Goal: Contribute content

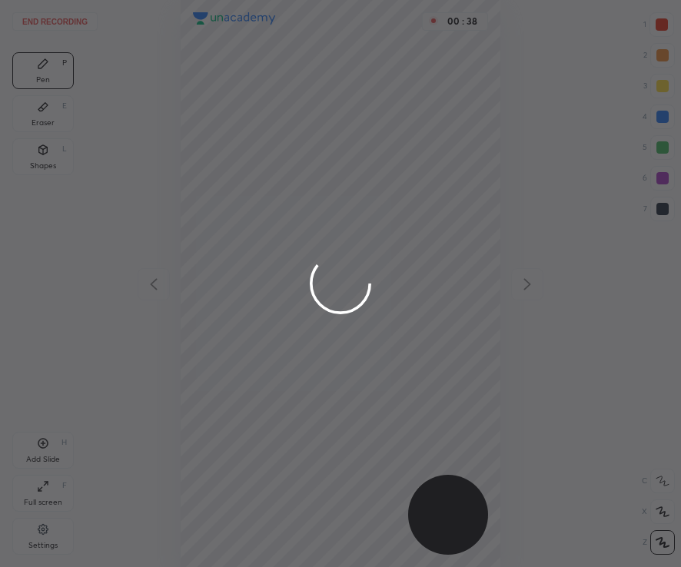
scroll to position [567, 434]
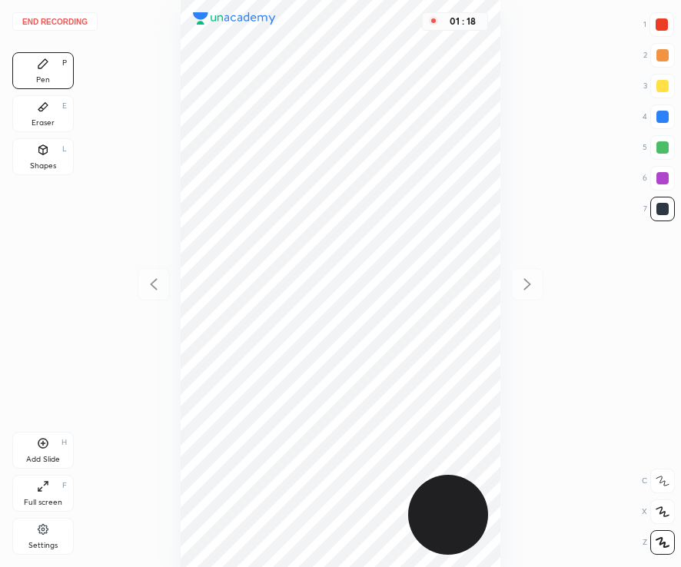
click at [666, 23] on div at bounding box center [662, 24] width 12 height 12
click at [52, 13] on button "End recording" at bounding box center [54, 21] width 85 height 18
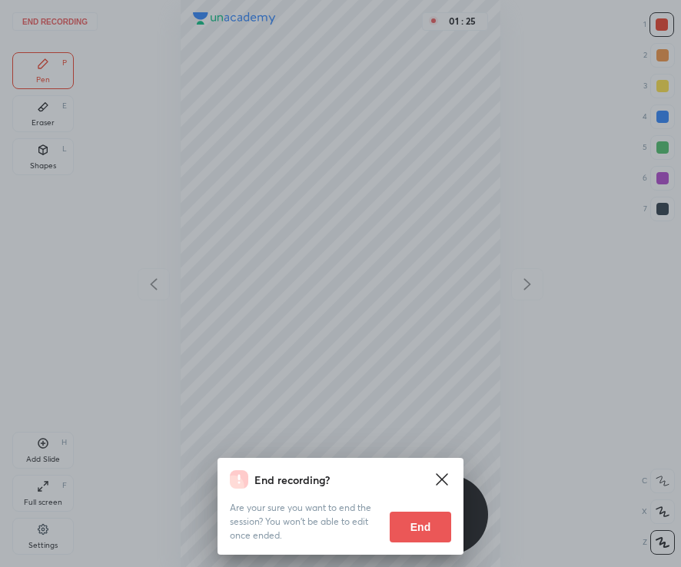
click at [368, 379] on div "End recording? Are your sure you want to end the session? You won’t be able to …" at bounding box center [340, 283] width 681 height 567
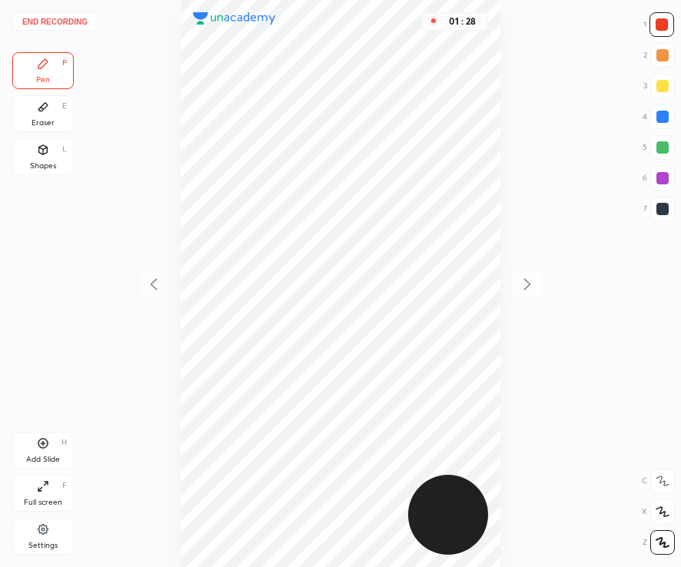
click at [74, 26] on button "End recording" at bounding box center [54, 21] width 85 height 18
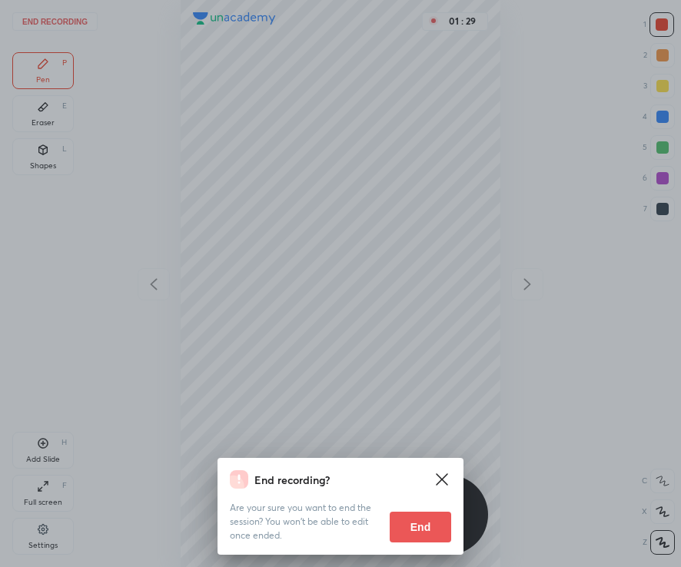
click at [415, 528] on button "End" at bounding box center [421, 527] width 62 height 31
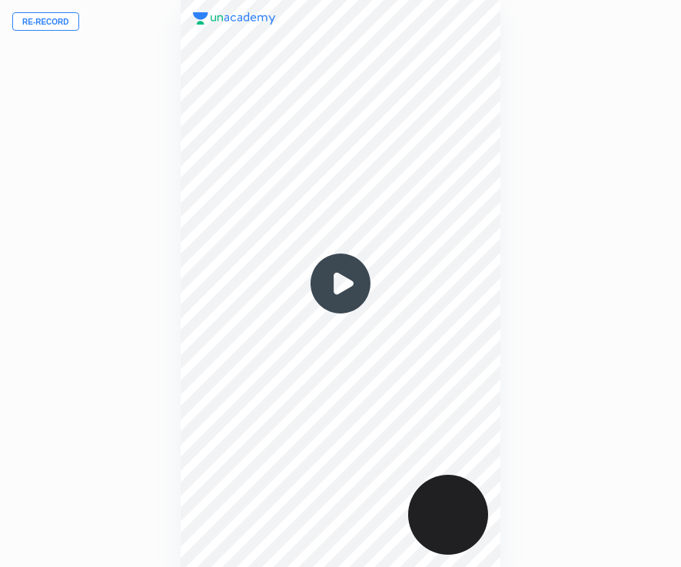
click at [60, 21] on button "Re-record" at bounding box center [45, 21] width 67 height 18
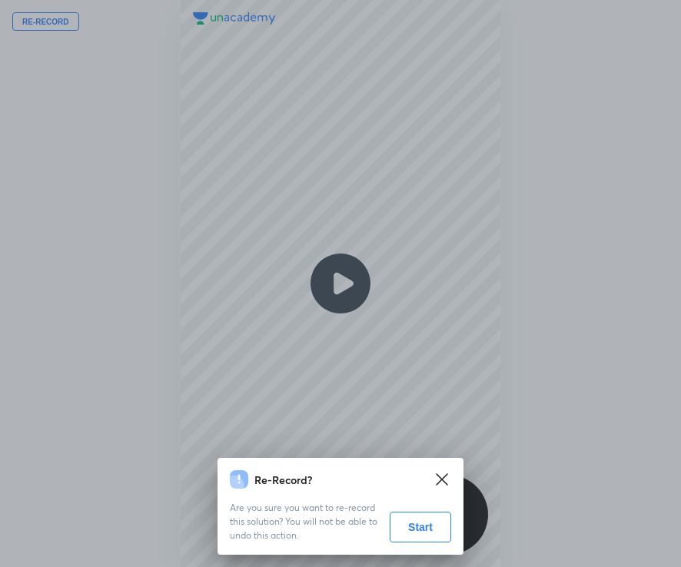
click at [431, 527] on button "Start" at bounding box center [421, 527] width 62 height 31
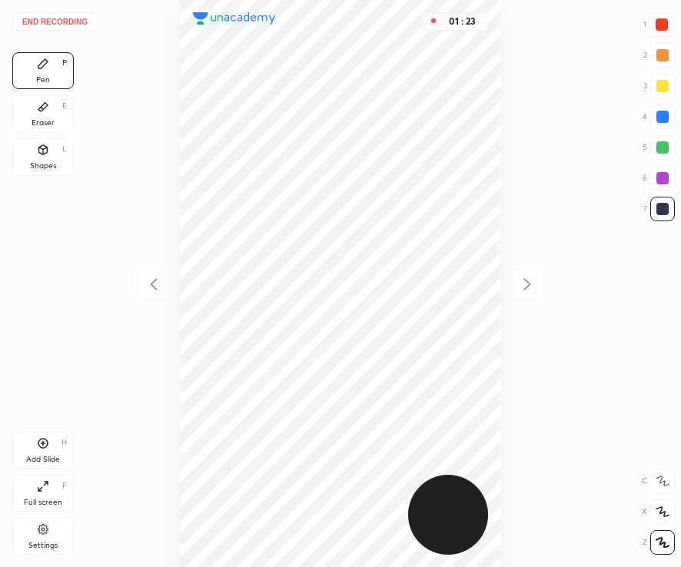
click at [48, 456] on div "Add Slide" at bounding box center [43, 460] width 34 height 8
click at [62, 447] on div "Add Slide H" at bounding box center [43, 450] width 62 height 37
click at [665, 31] on div at bounding box center [662, 24] width 25 height 25
click at [51, 152] on div "Shapes L" at bounding box center [43, 156] width 62 height 37
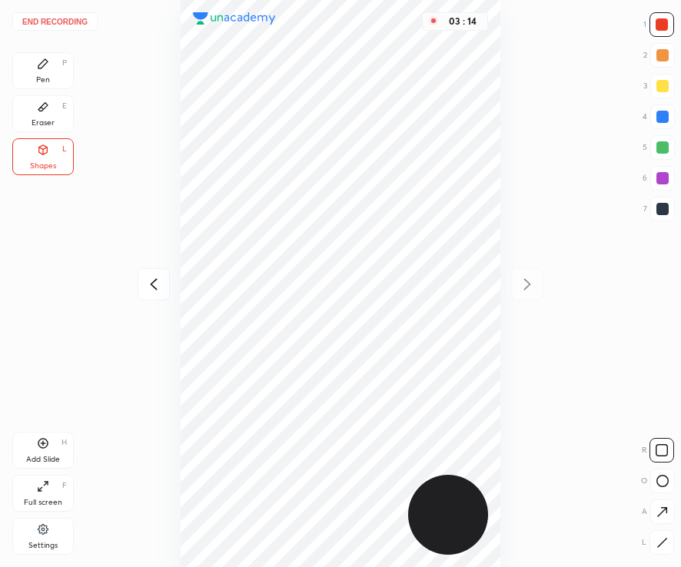
click at [72, 18] on button "End recording" at bounding box center [54, 21] width 85 height 18
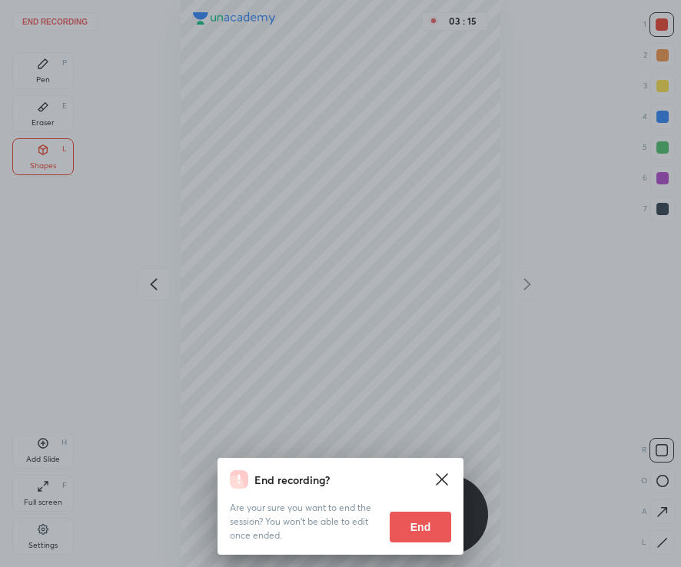
click at [413, 527] on button "End" at bounding box center [421, 527] width 62 height 31
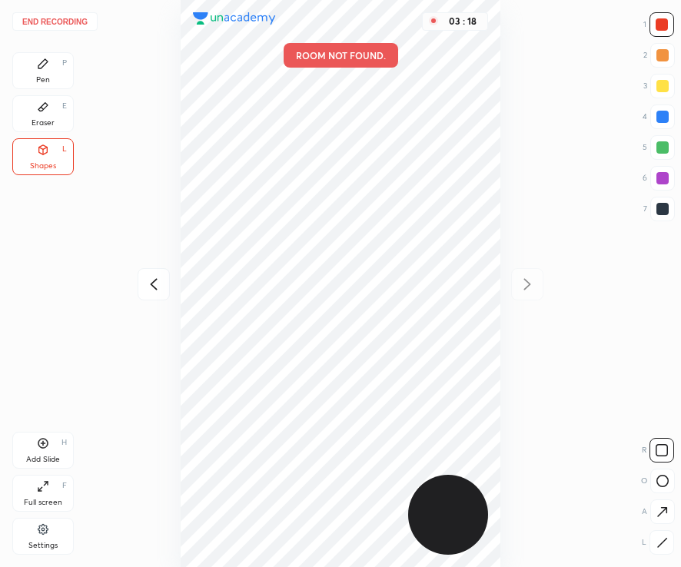
click at [57, 21] on button "End recording" at bounding box center [54, 21] width 85 height 18
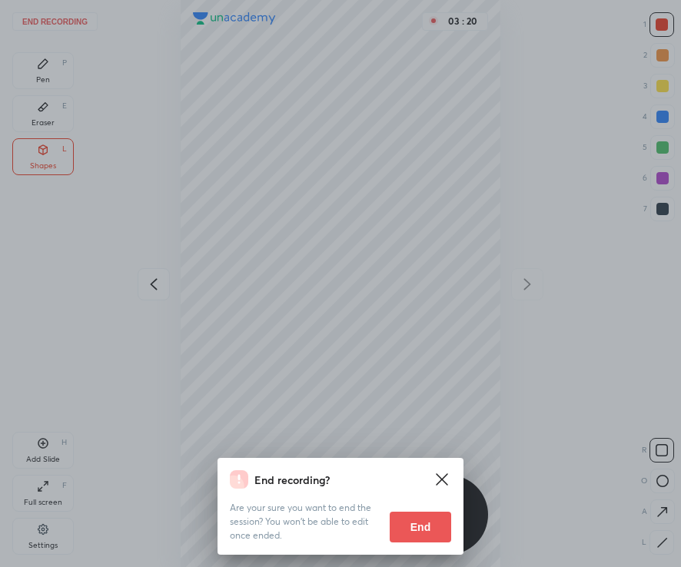
click at [413, 531] on button "End" at bounding box center [421, 527] width 62 height 31
